Goal: Task Accomplishment & Management: Complete application form

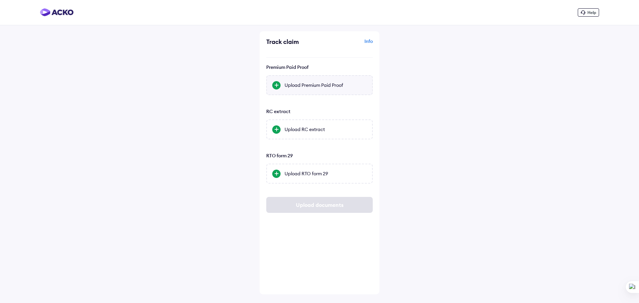
click at [332, 80] on div "Upload Premium Paid Proof" at bounding box center [319, 85] width 106 height 20
click at [0, 0] on input "Upload Premium Paid Proof" at bounding box center [0, 0] width 0 height 0
click at [275, 130] on div at bounding box center [276, 129] width 8 height 8
click at [0, 0] on input "Upload RC extract" at bounding box center [0, 0] width 0 height 0
click at [277, 129] on div at bounding box center [276, 129] width 8 height 8
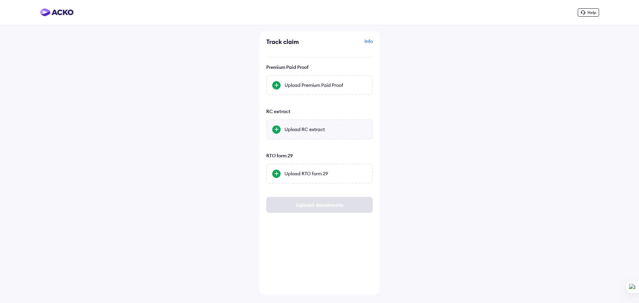
click at [0, 0] on input "Upload RC extract" at bounding box center [0, 0] width 0 height 0
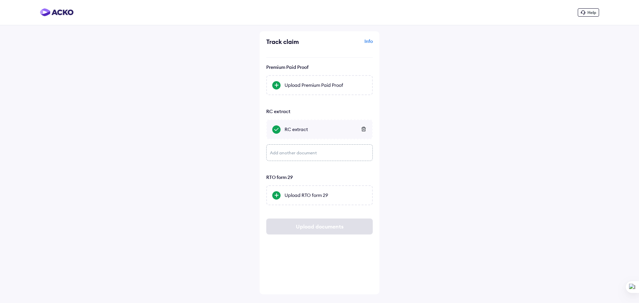
click at [321, 152] on div "Add another document" at bounding box center [319, 152] width 106 height 17
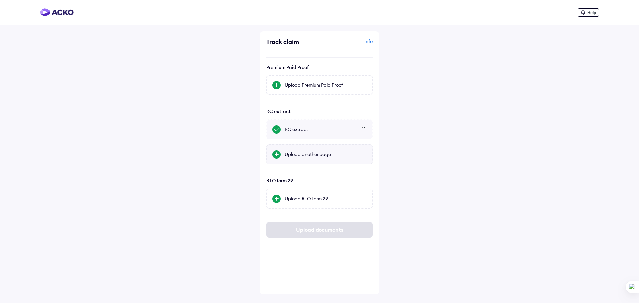
click at [278, 154] on div at bounding box center [276, 154] width 8 height 8
click at [0, 0] on input "Upload another page" at bounding box center [0, 0] width 0 height 0
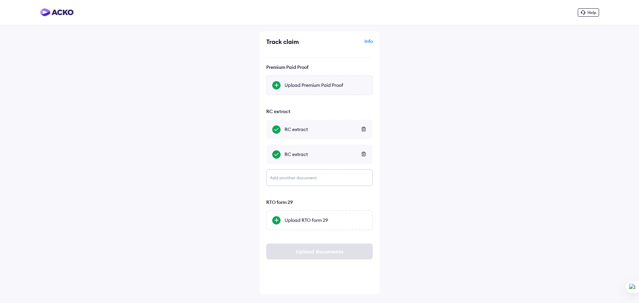
click at [272, 84] on div "Upload Premium Paid Proof" at bounding box center [319, 85] width 106 height 20
click at [0, 0] on input "Upload Premium Paid Proof" at bounding box center [0, 0] width 0 height 0
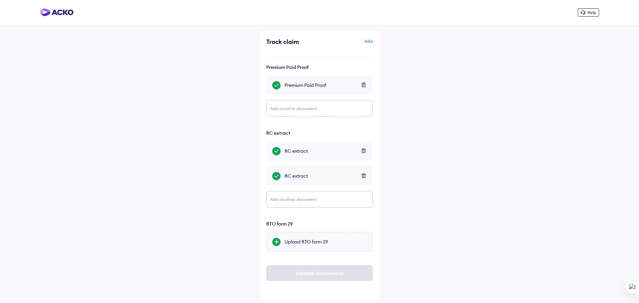
click at [304, 242] on div "Upload RTO form 29" at bounding box center [325, 242] width 82 height 7
click at [0, 0] on input "Upload RTO form 29" at bounding box center [0, 0] width 0 height 0
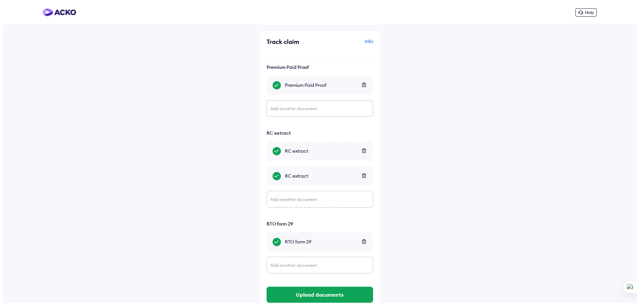
scroll to position [20, 0]
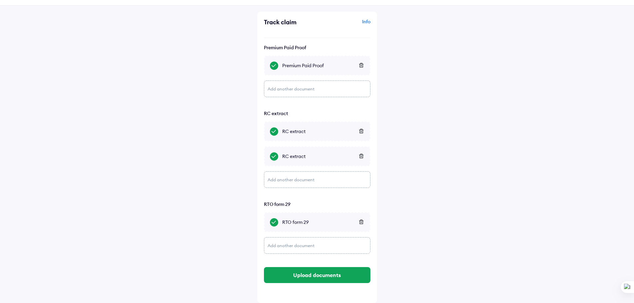
click at [363, 223] on icon at bounding box center [361, 222] width 4 height 4
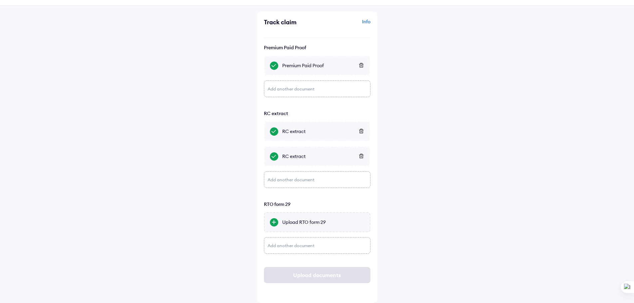
click at [277, 222] on div at bounding box center [274, 222] width 8 height 8
click at [0, 0] on input "Upload RTO form 29" at bounding box center [0, 0] width 0 height 0
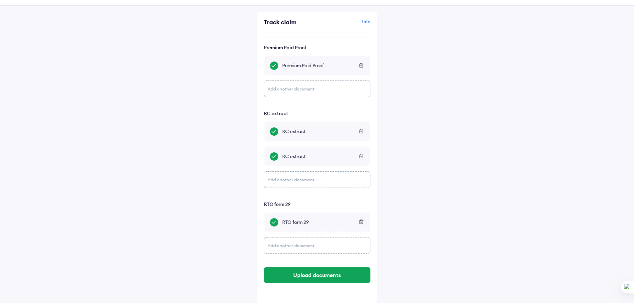
click at [361, 220] on icon at bounding box center [361, 222] width 5 height 5
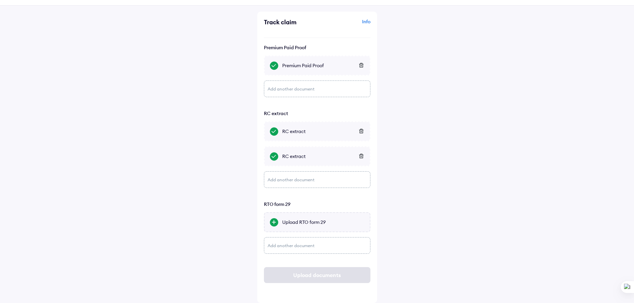
click at [286, 226] on div "Upload RTO form 29" at bounding box center [317, 222] width 106 height 20
click at [0, 0] on input "Upload RTO form 29" at bounding box center [0, 0] width 0 height 0
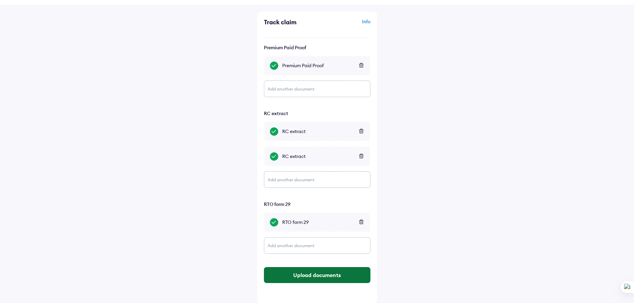
click at [336, 275] on button "Upload documents" at bounding box center [317, 275] width 106 height 16
